Goal: Task Accomplishment & Management: Manage account settings

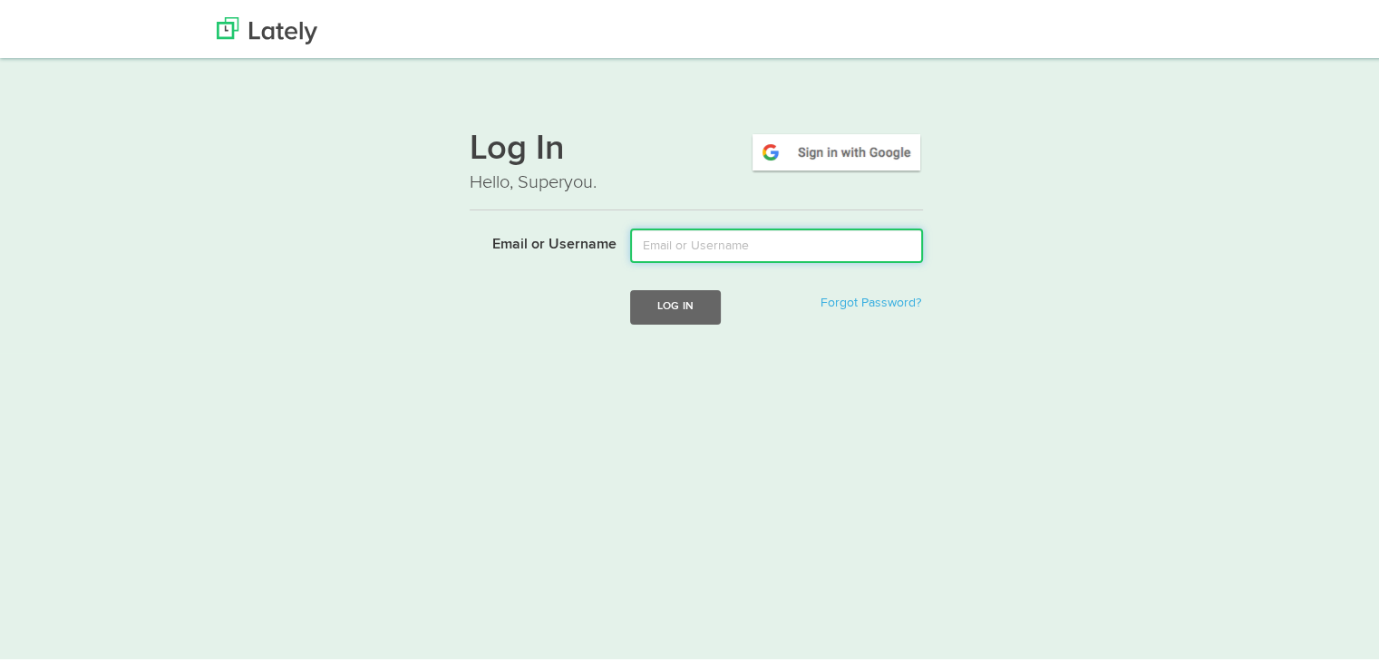
click at [707, 247] on input "Email or Username" at bounding box center [776, 242] width 293 height 34
type input "[PERSON_NAME][EMAIL_ADDRESS][DOMAIN_NAME]"
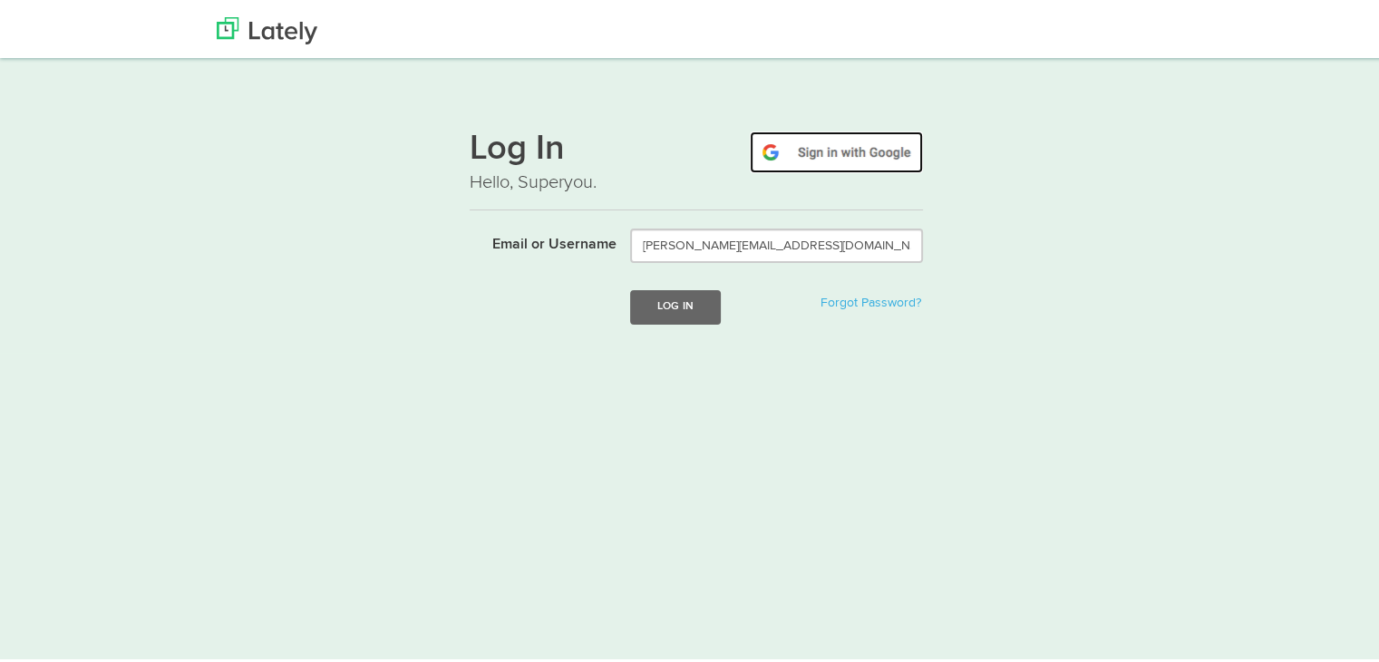
click at [828, 139] on img at bounding box center [836, 149] width 173 height 42
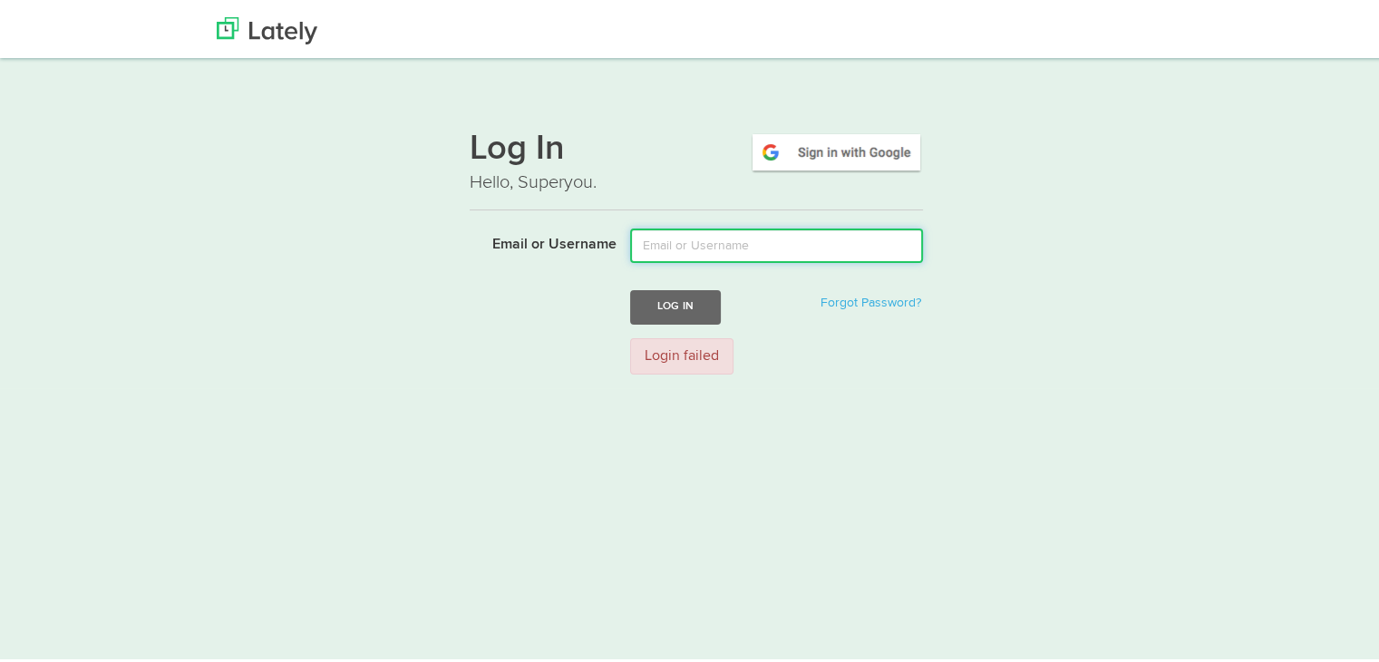
click at [816, 234] on input "Email or Username" at bounding box center [776, 242] width 293 height 34
type input "[PERSON_NAME][EMAIL_ADDRESS][DOMAIN_NAME]"
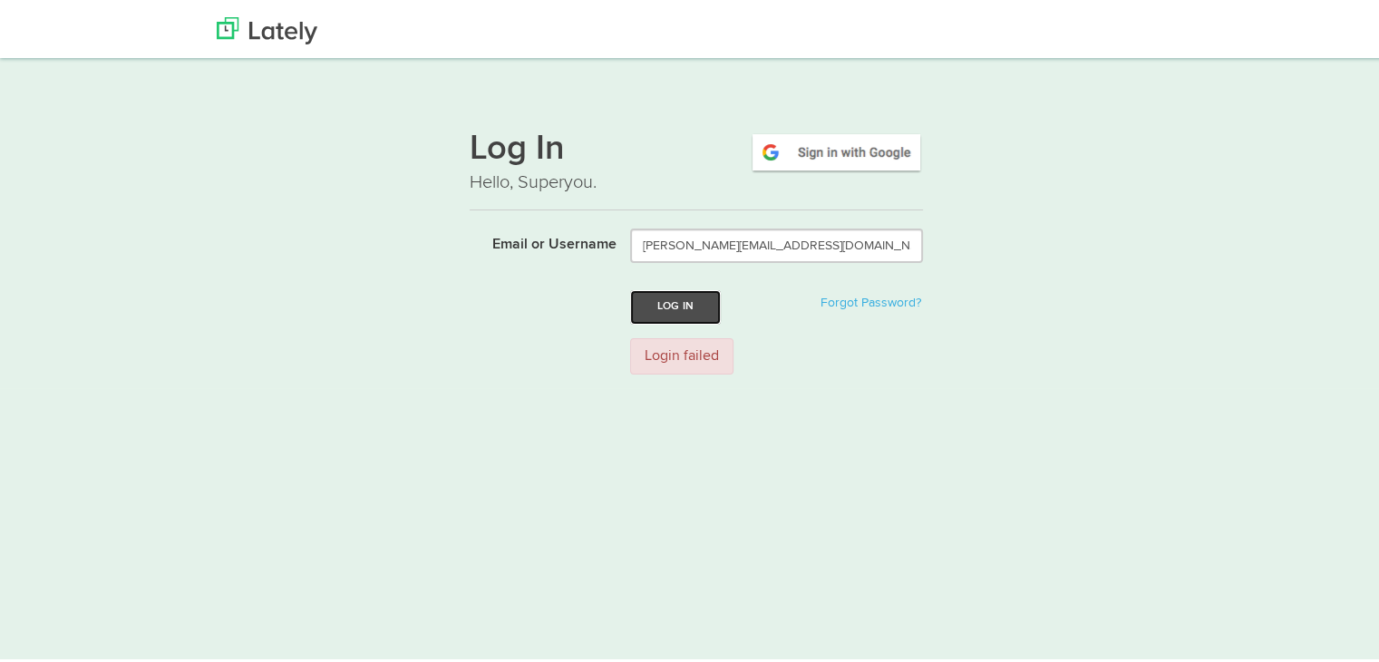
click at [681, 309] on button "Log In" at bounding box center [675, 303] width 91 height 34
